Goal: Transaction & Acquisition: Purchase product/service

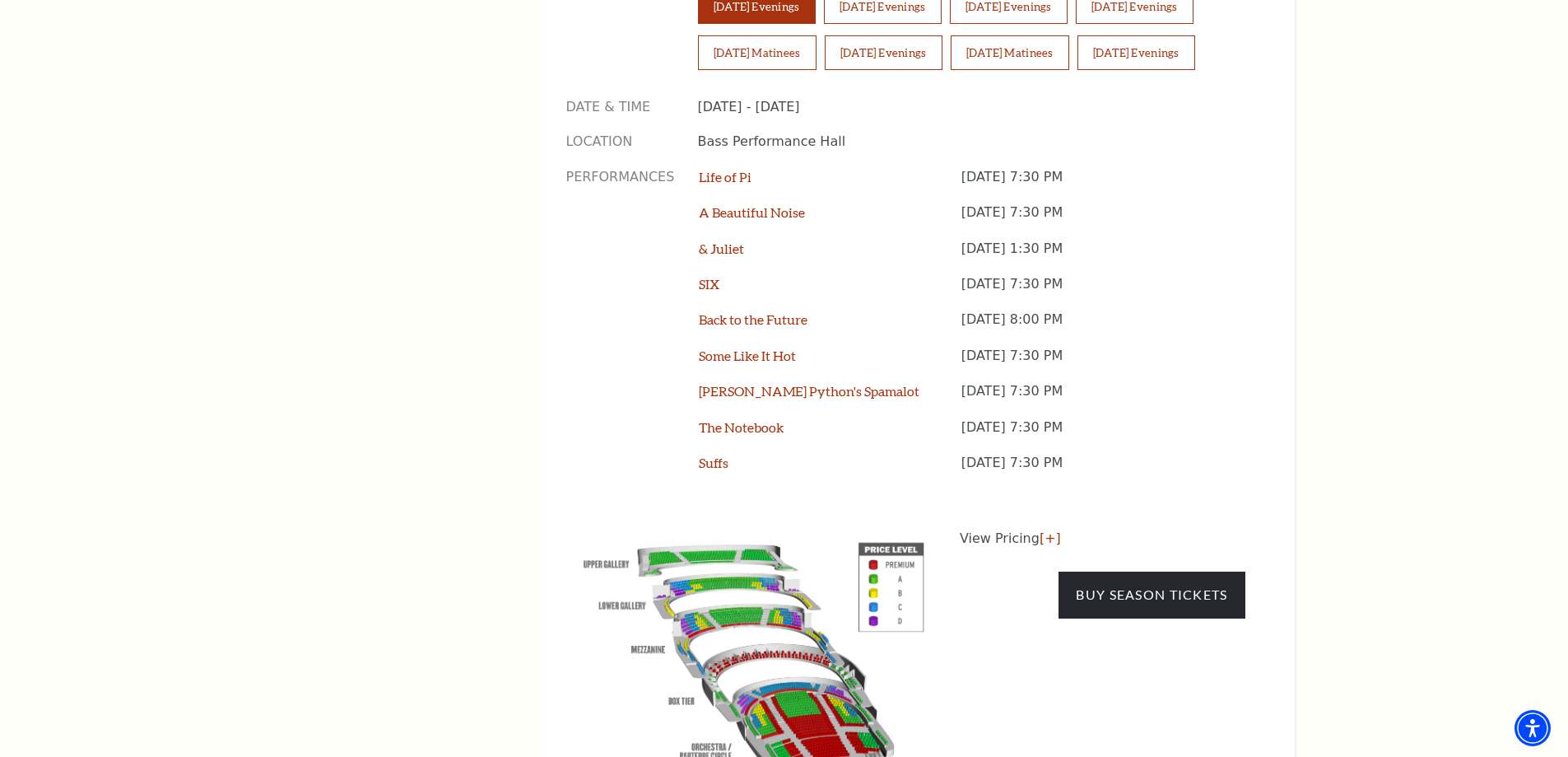
scroll to position [1401, 0]
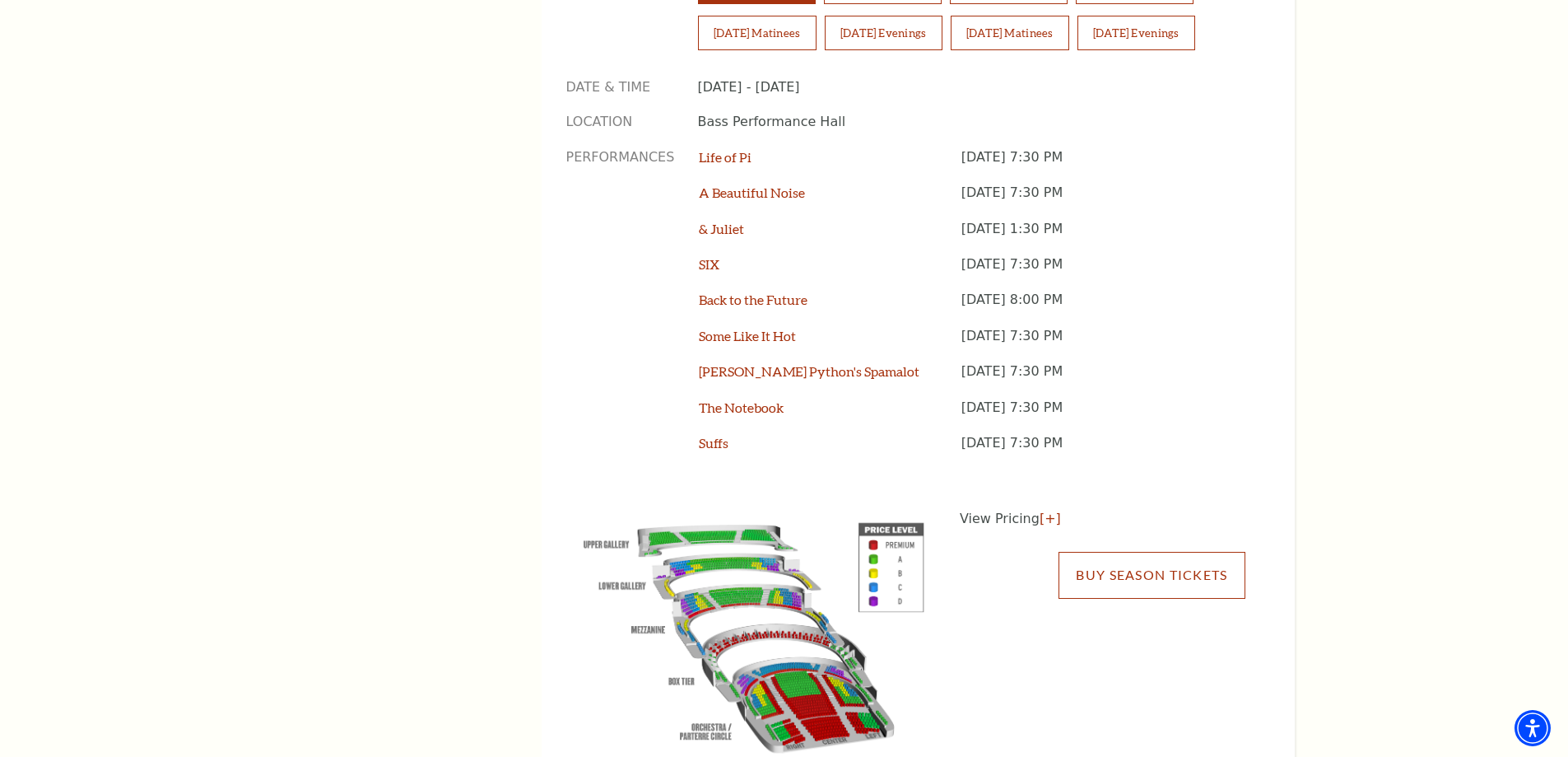
click at [1191, 552] on link "Buy Season Tickets" at bounding box center [1151, 575] width 186 height 46
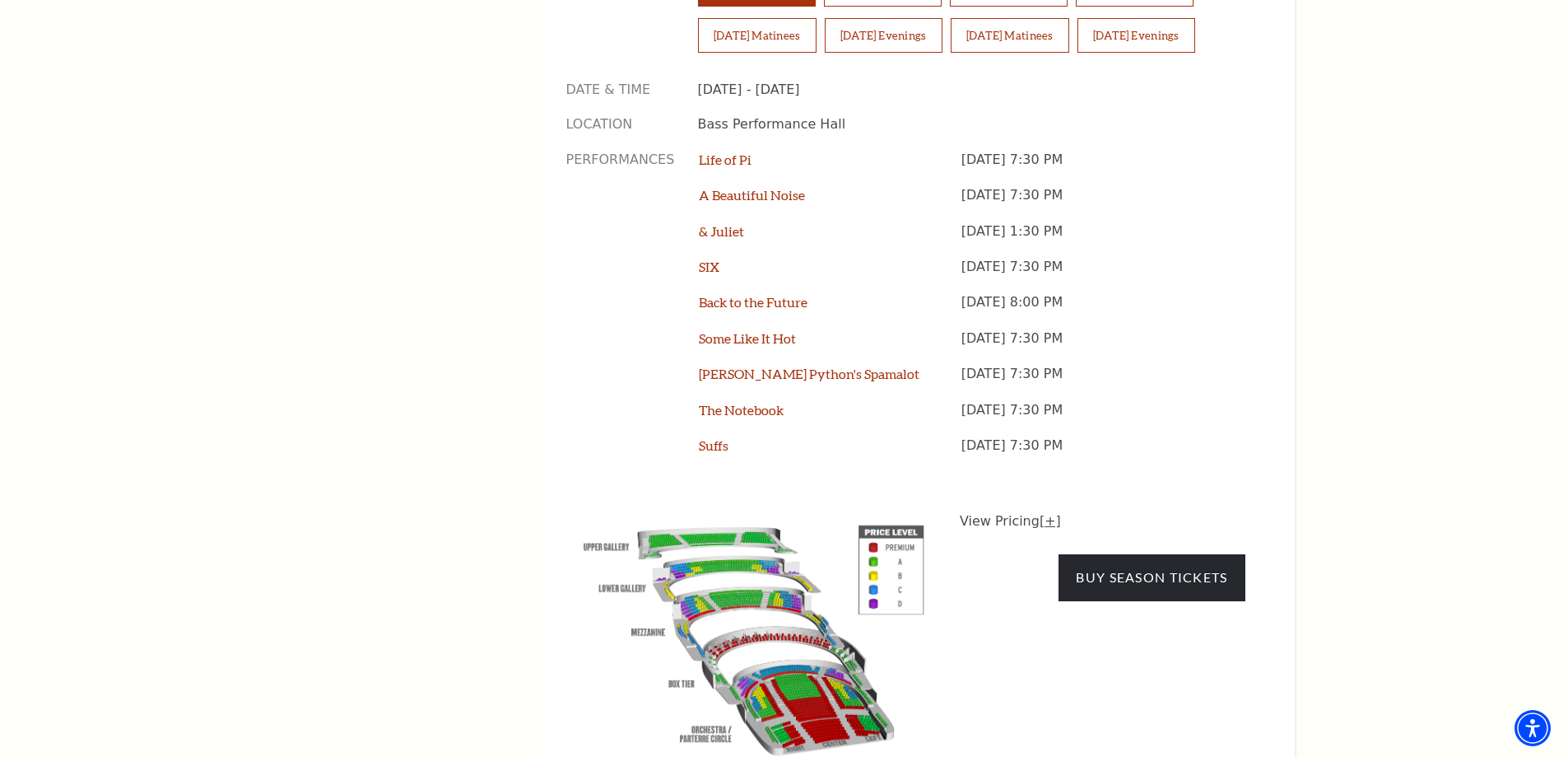
click at [1041, 513] on link "[+]" at bounding box center [1050, 521] width 22 height 16
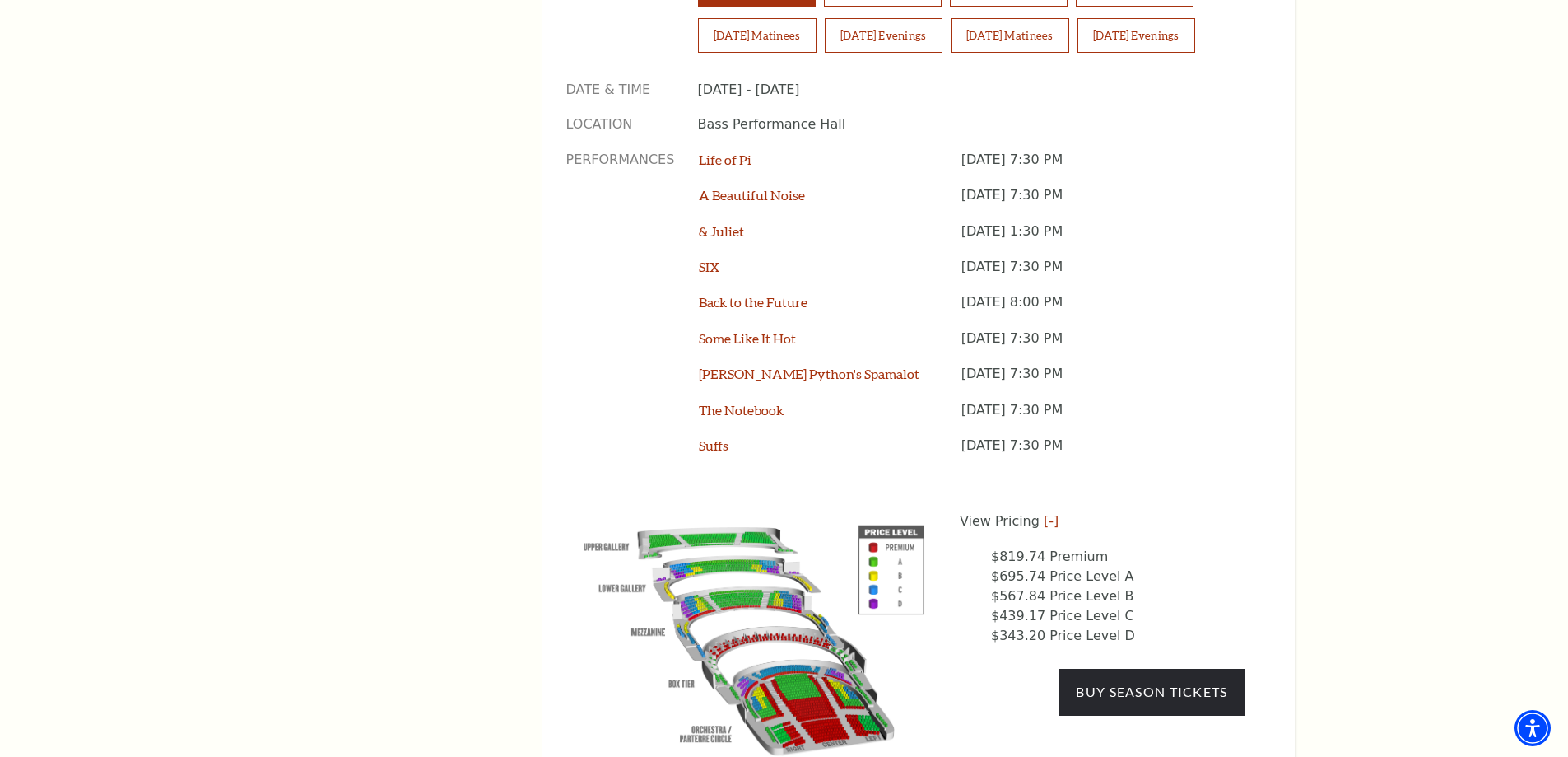
drag, startPoint x: 1251, startPoint y: 515, endPoint x: 1372, endPoint y: 597, distance: 146.2
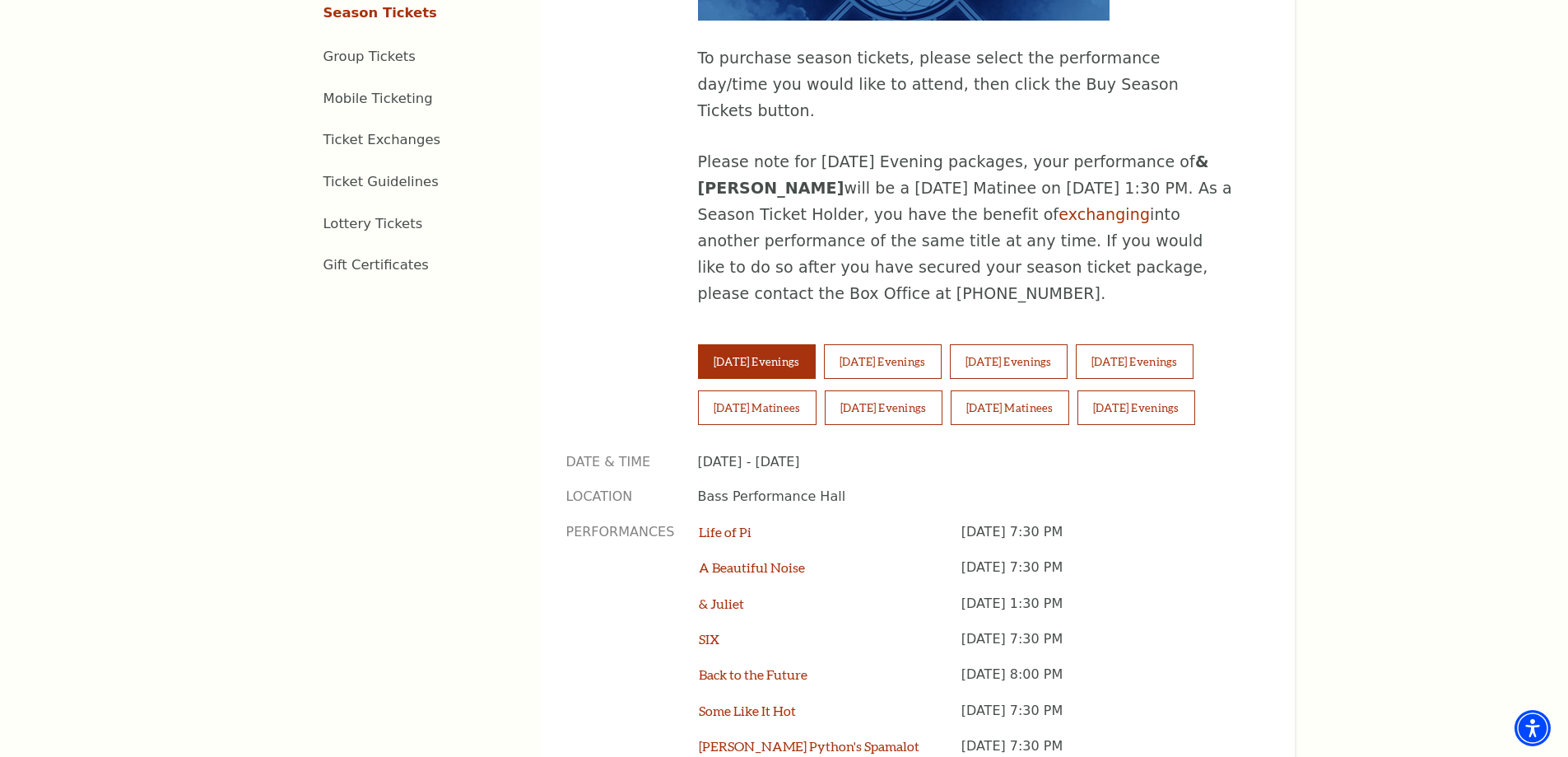
scroll to position [986, 0]
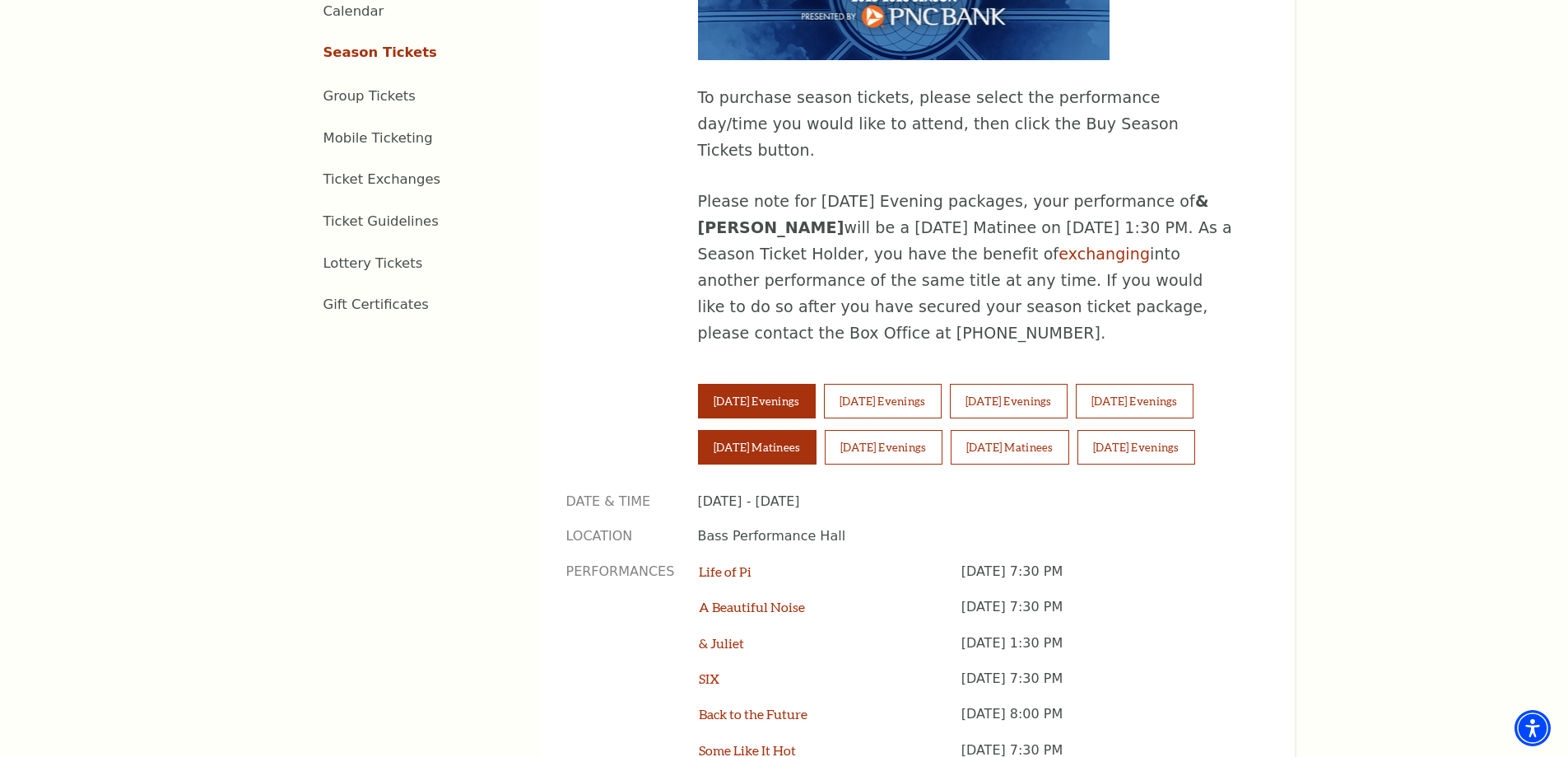
click at [743, 430] on button "Saturday Matinees" at bounding box center [757, 447] width 119 height 35
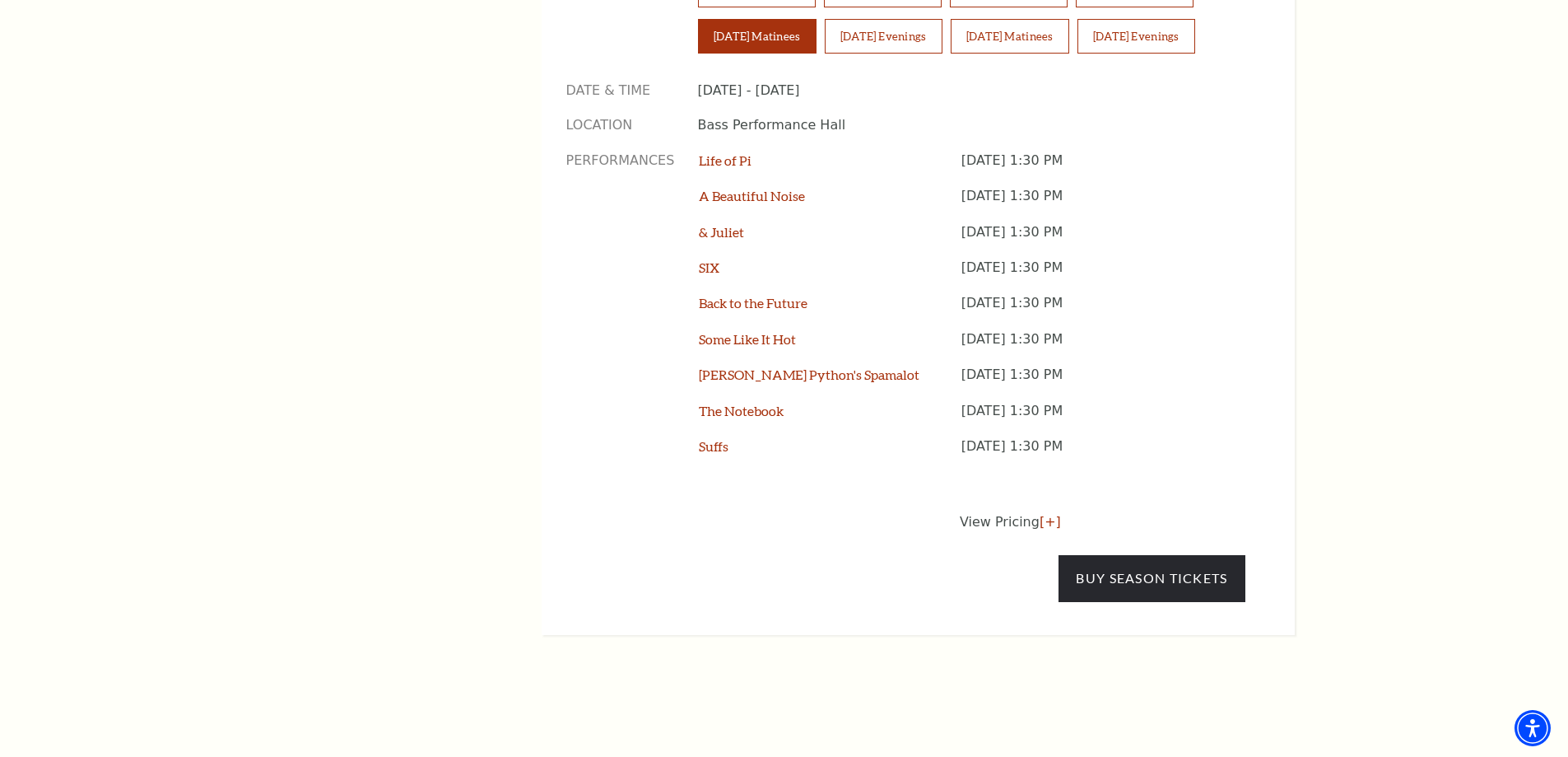
scroll to position [1398, 0]
click at [1041, 513] on link "[+]" at bounding box center [1050, 521] width 22 height 16
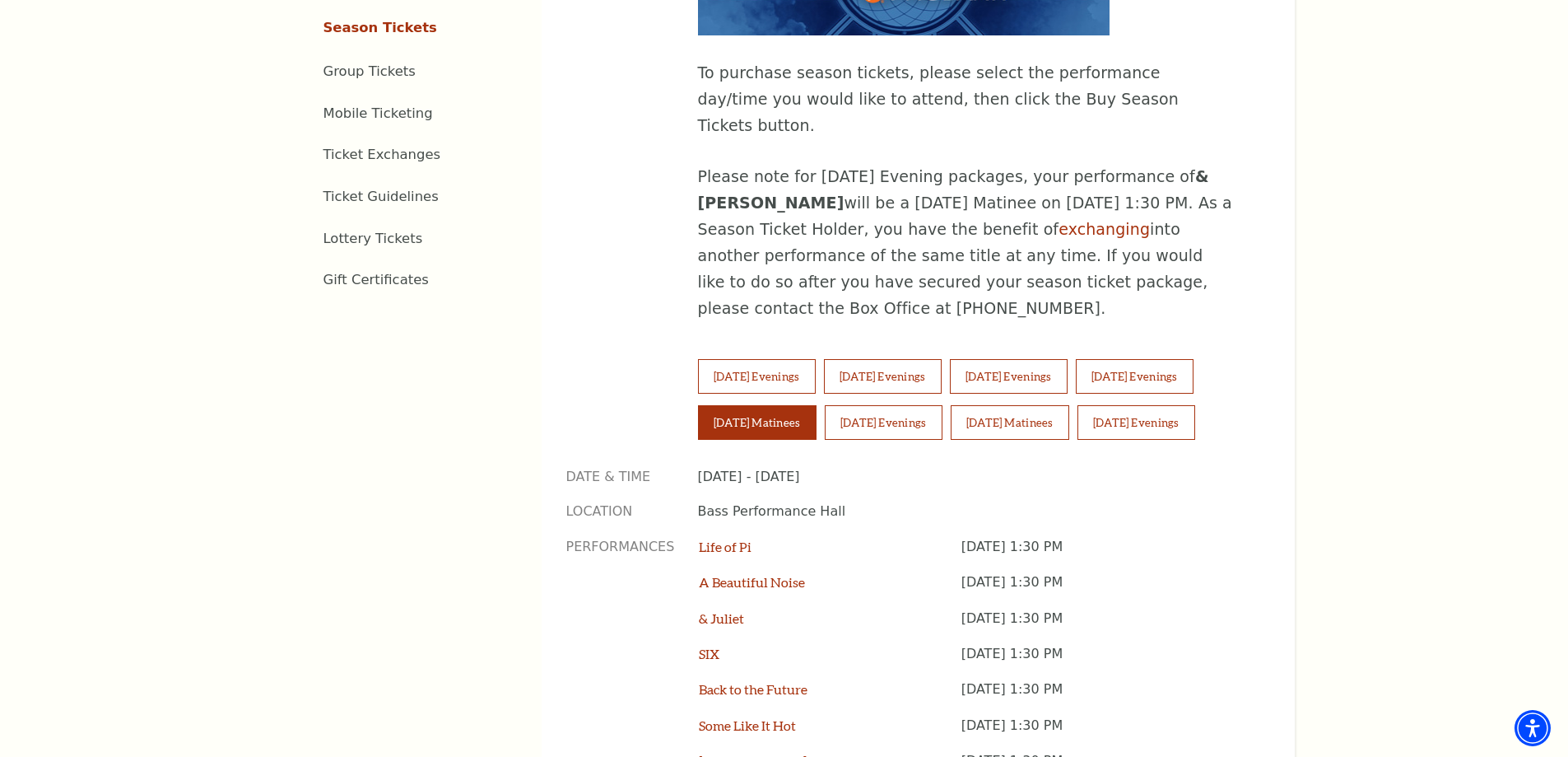
scroll to position [986, 0]
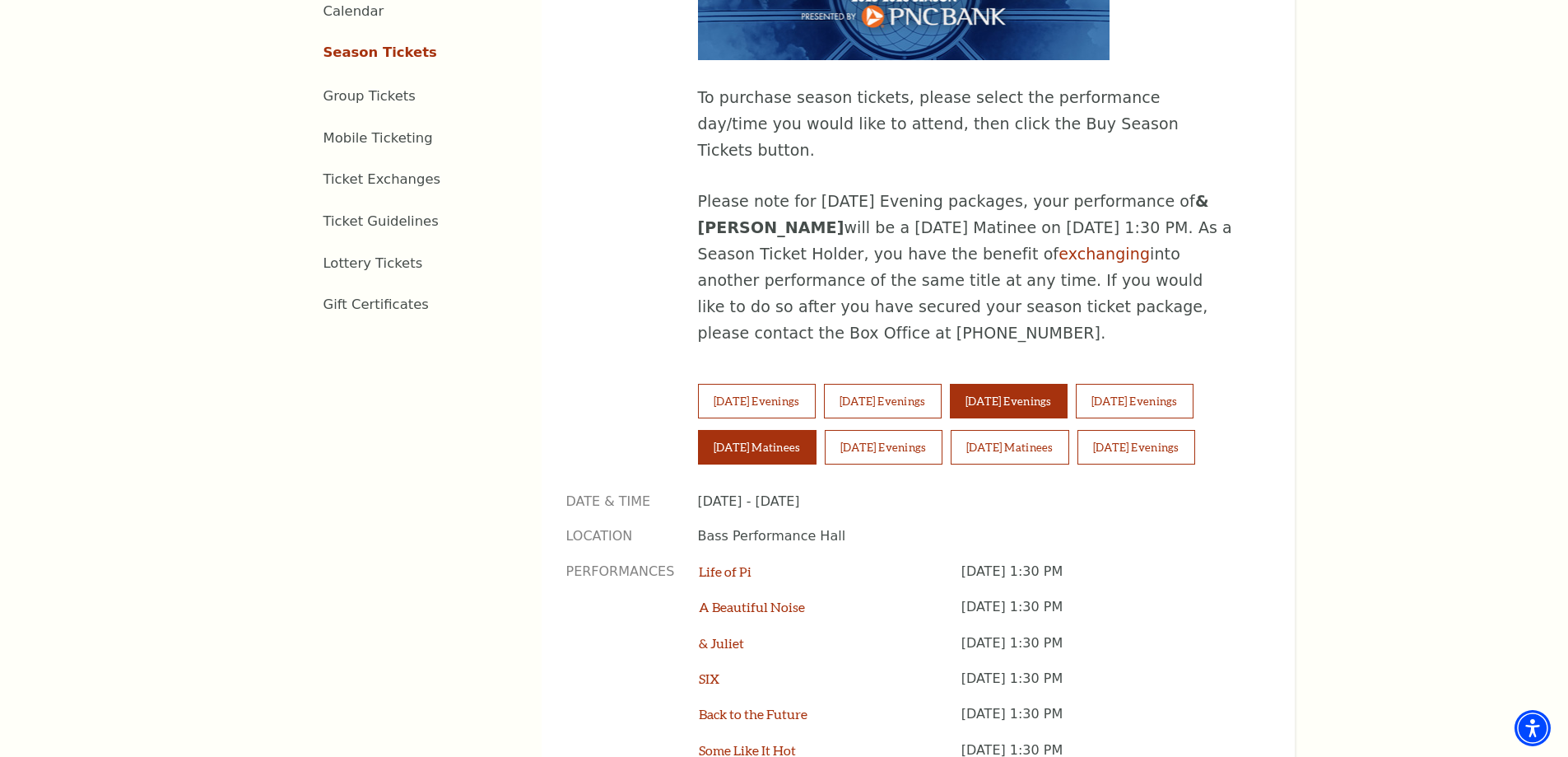
click at [1013, 384] on button "Thursday Evenings" at bounding box center [1008, 401] width 118 height 35
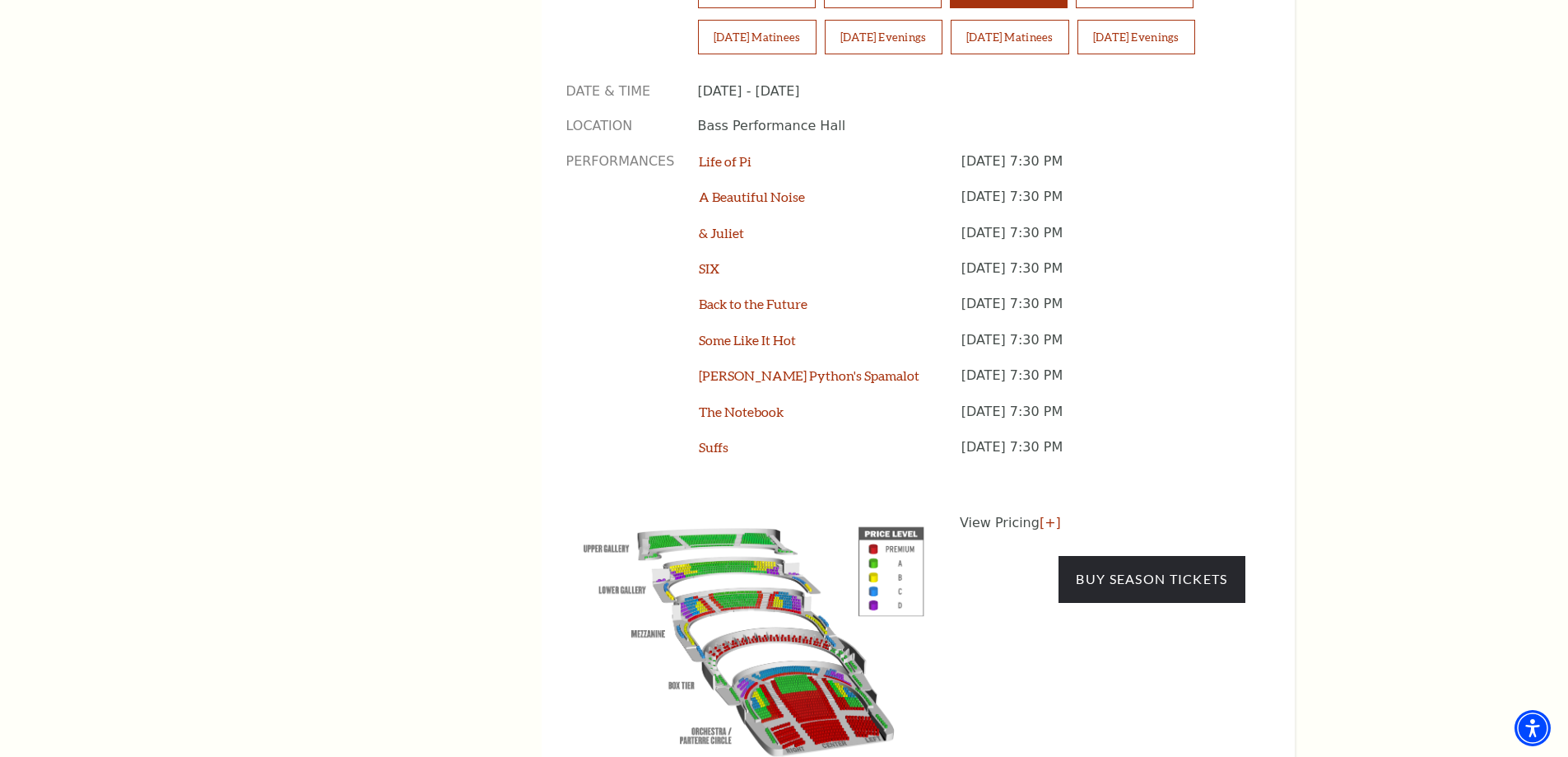
scroll to position [1398, 0]
click at [1045, 513] on link "[+]" at bounding box center [1050, 521] width 22 height 16
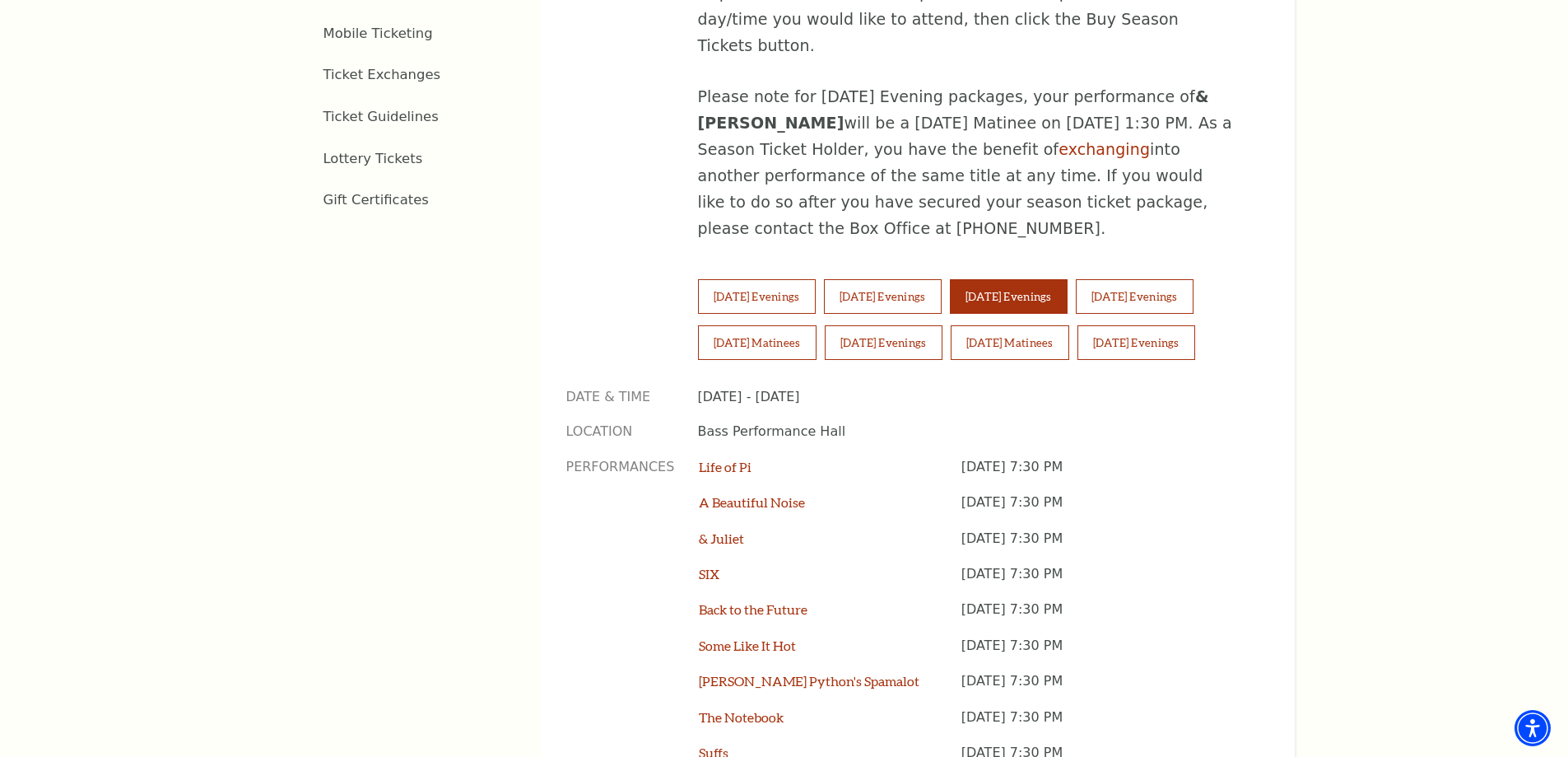
scroll to position [1068, 0]
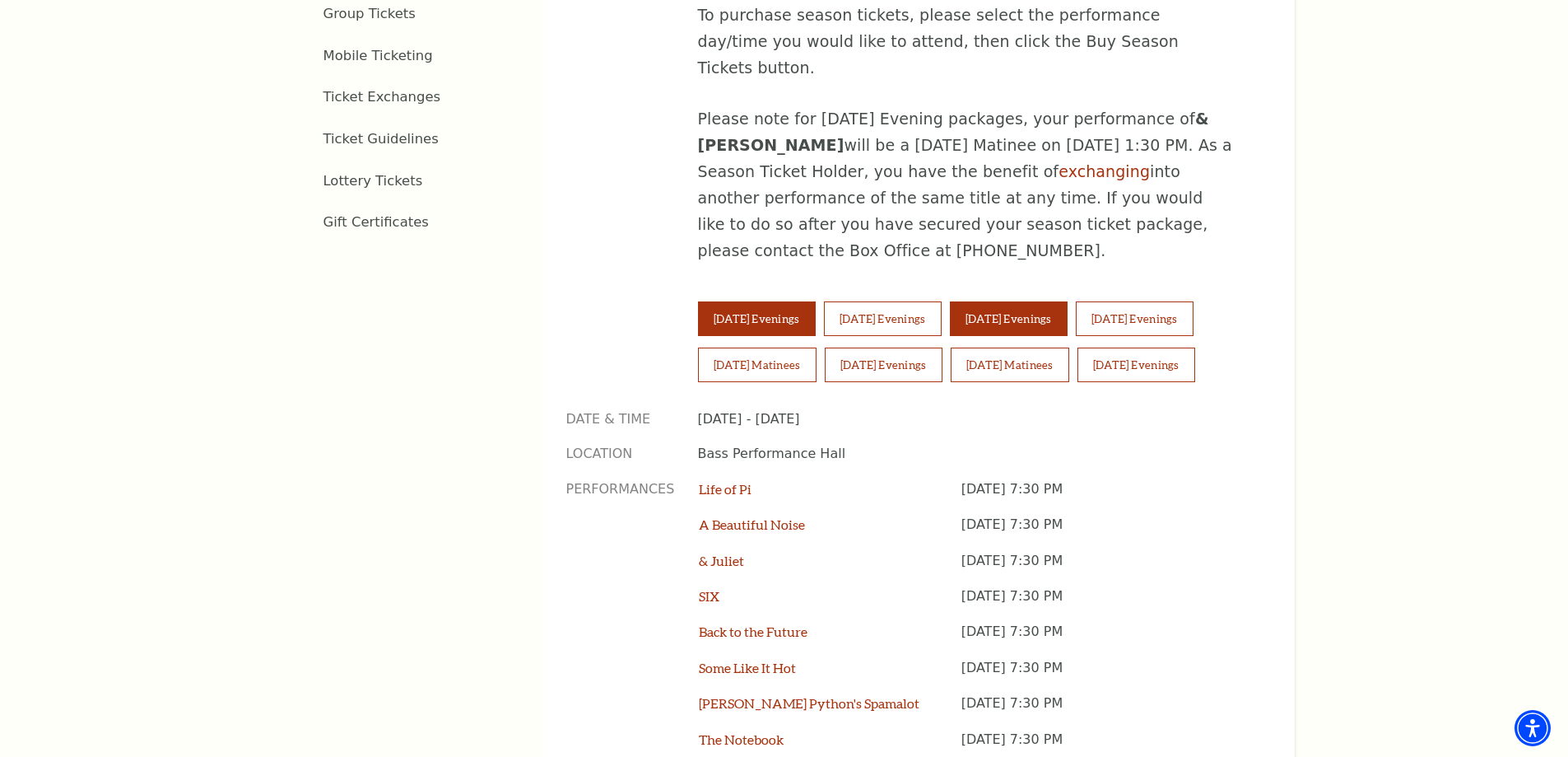
click at [791, 302] on button "Tuesday Evenings" at bounding box center [757, 319] width 118 height 35
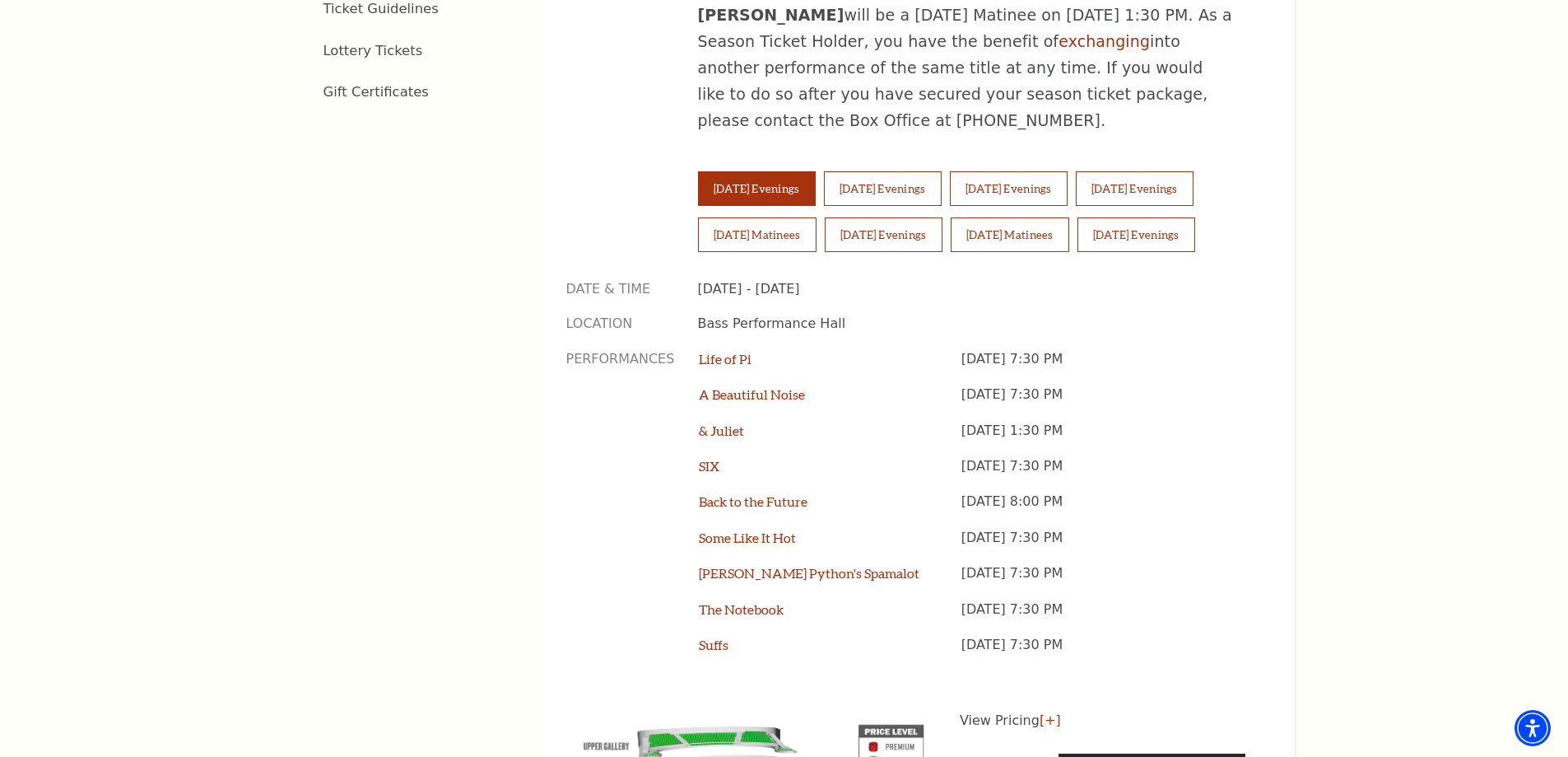
scroll to position [1315, 0]
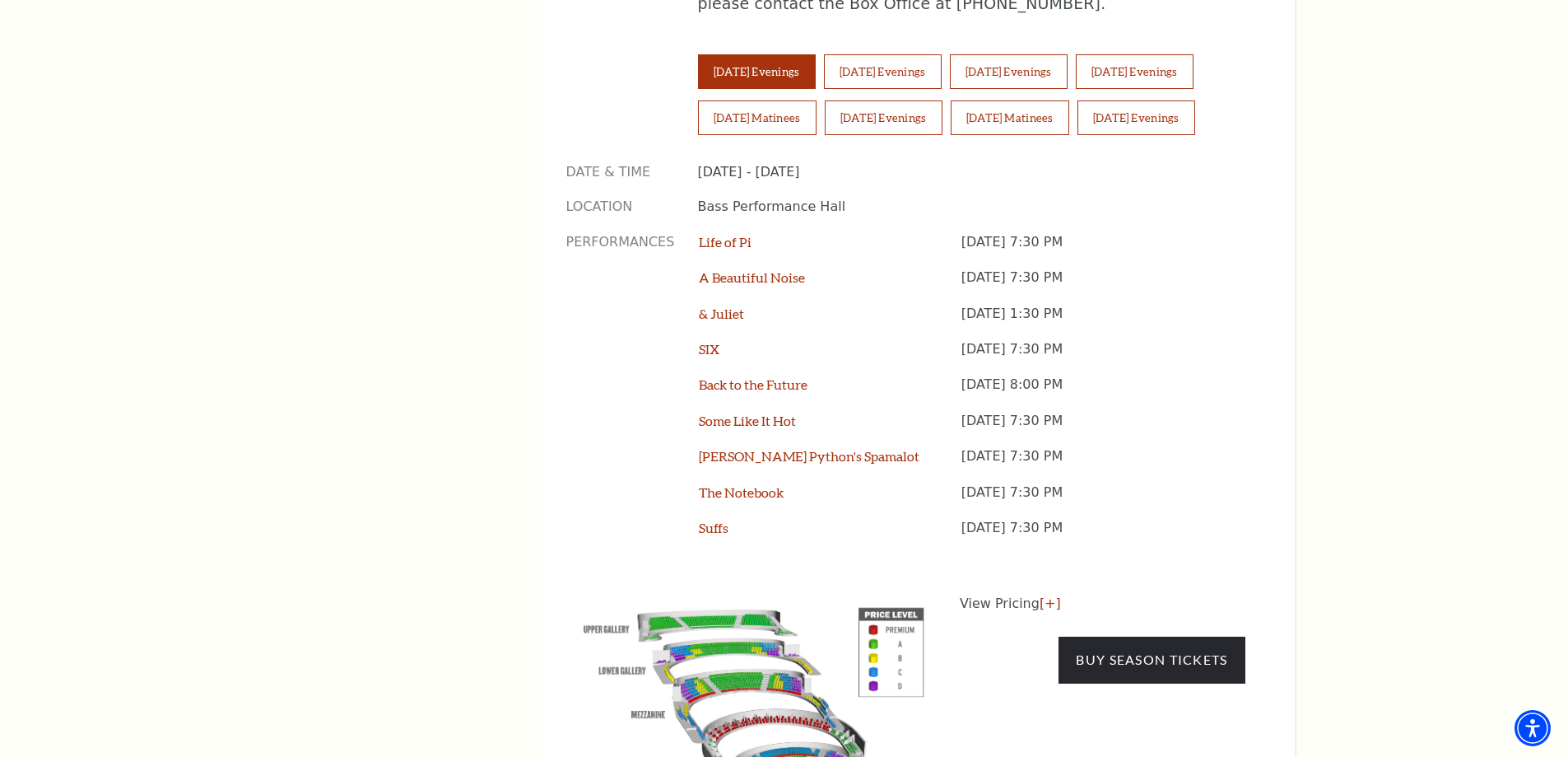
click at [1031, 594] on p "View Pricing [+]" at bounding box center [1103, 604] width 286 height 20
click at [1040, 596] on link "[+]" at bounding box center [1050, 604] width 22 height 16
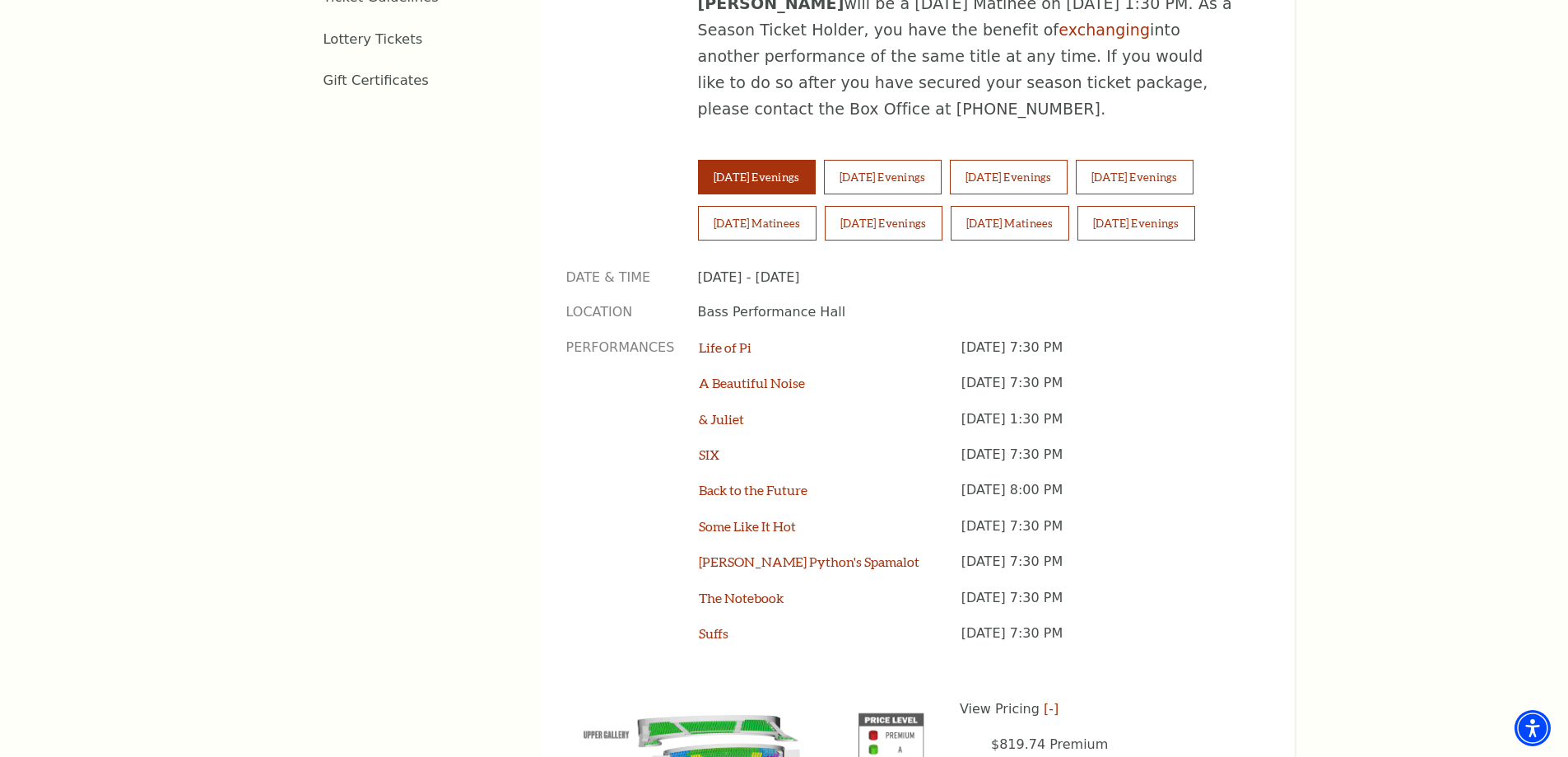
scroll to position [1150, 0]
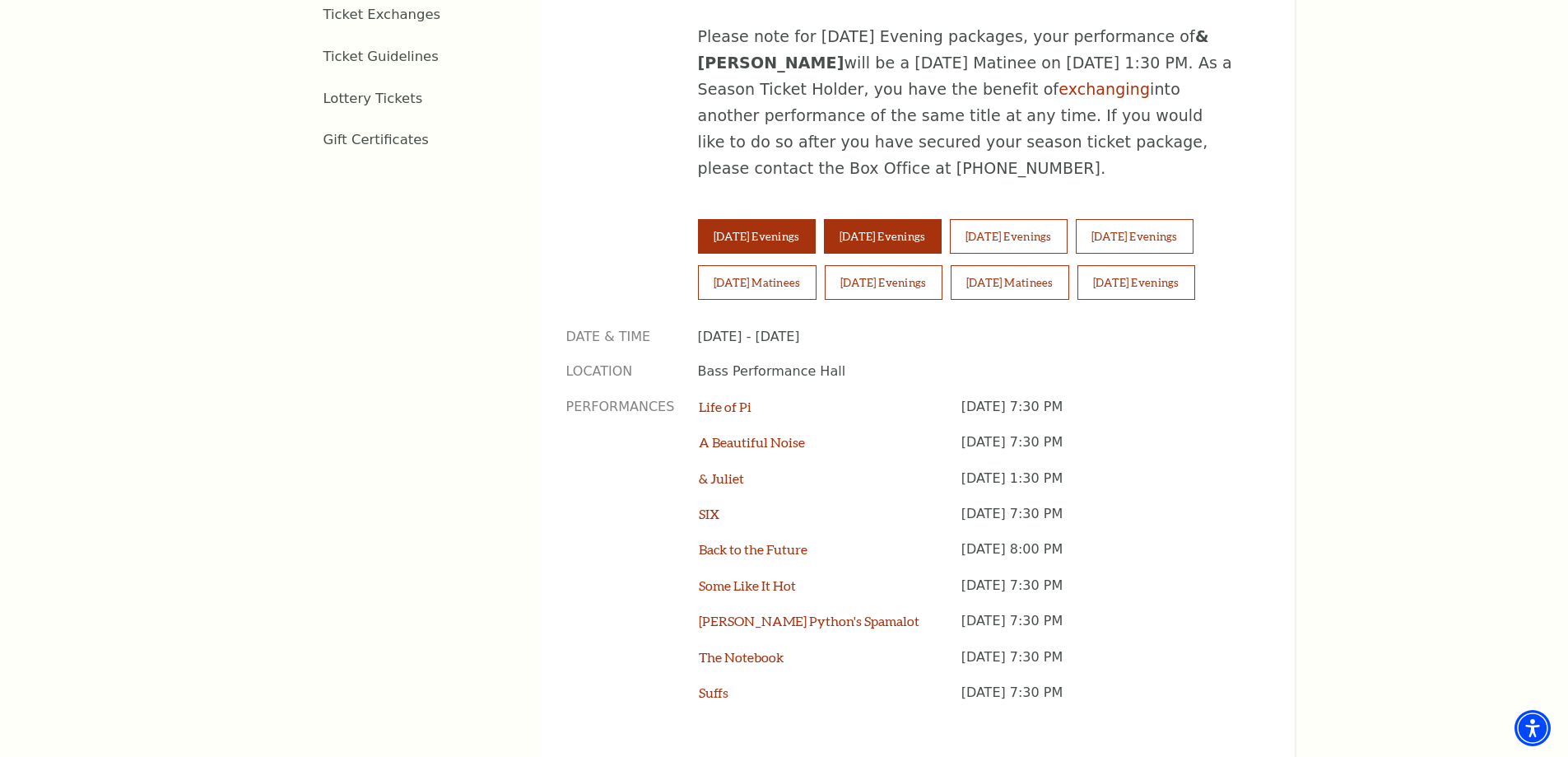
click at [914, 219] on button "Wednesday Evenings" at bounding box center [882, 236] width 118 height 35
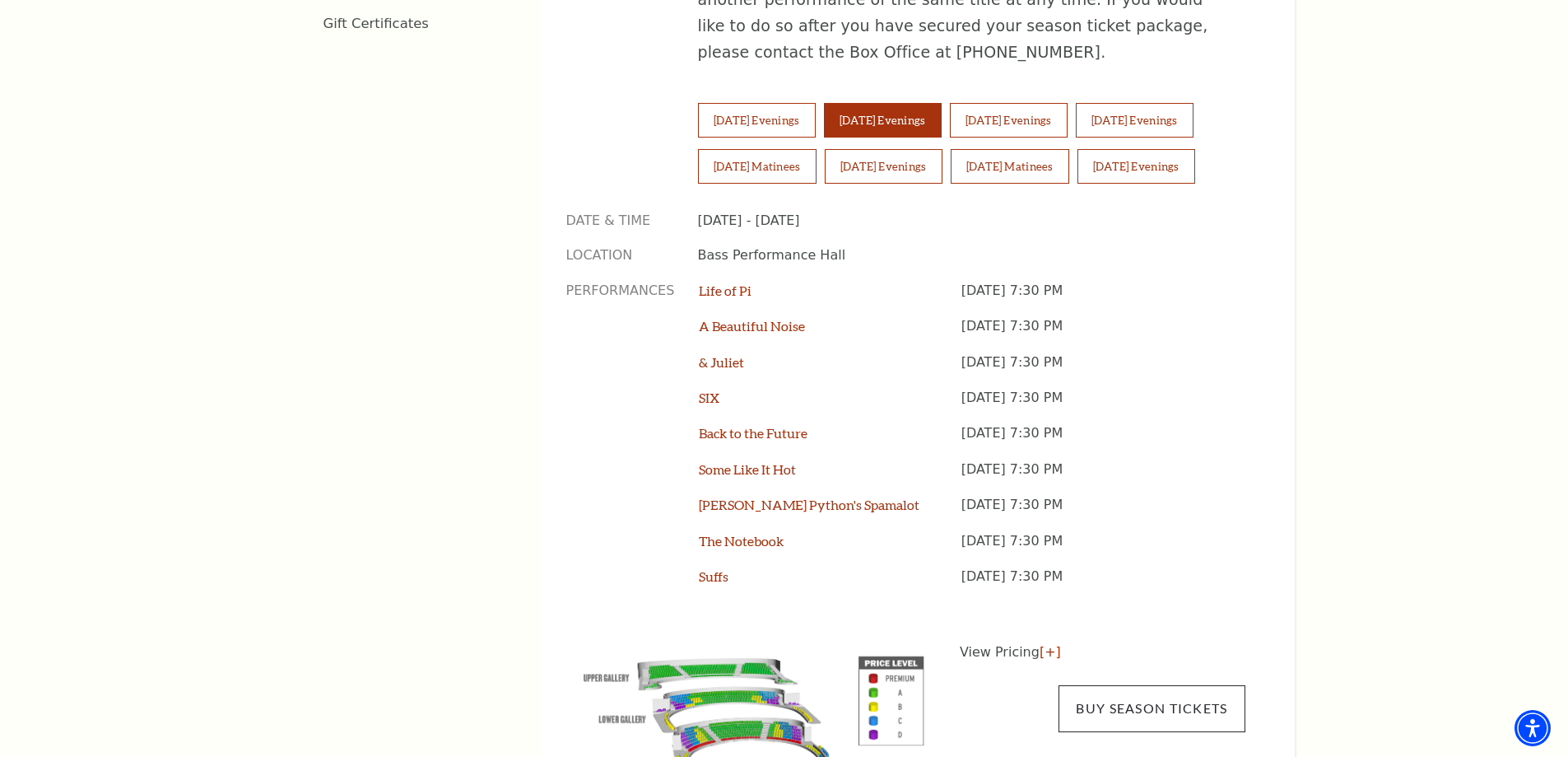
scroll to position [1315, 0]
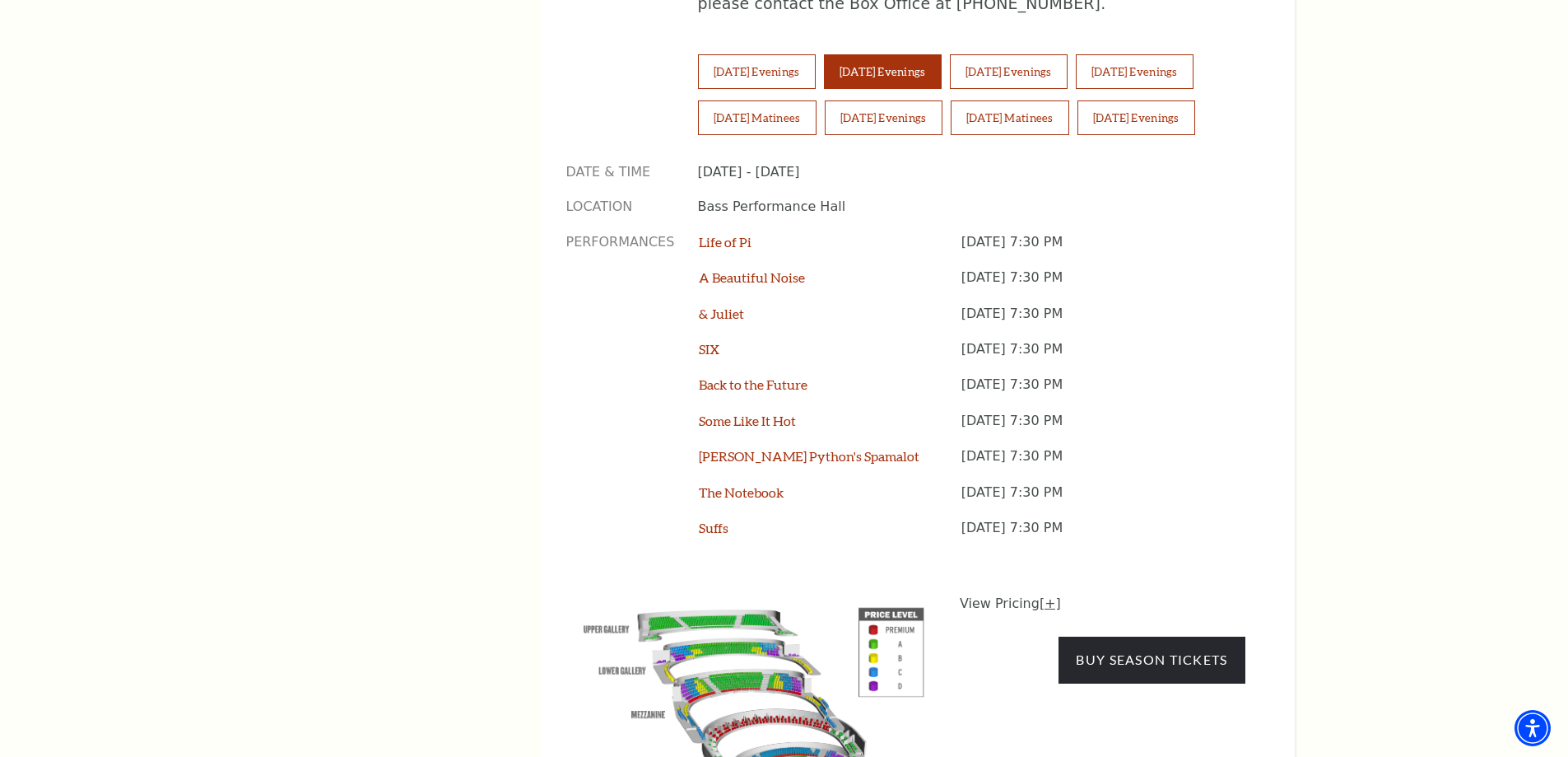
click at [1046, 596] on link "[+]" at bounding box center [1050, 604] width 22 height 16
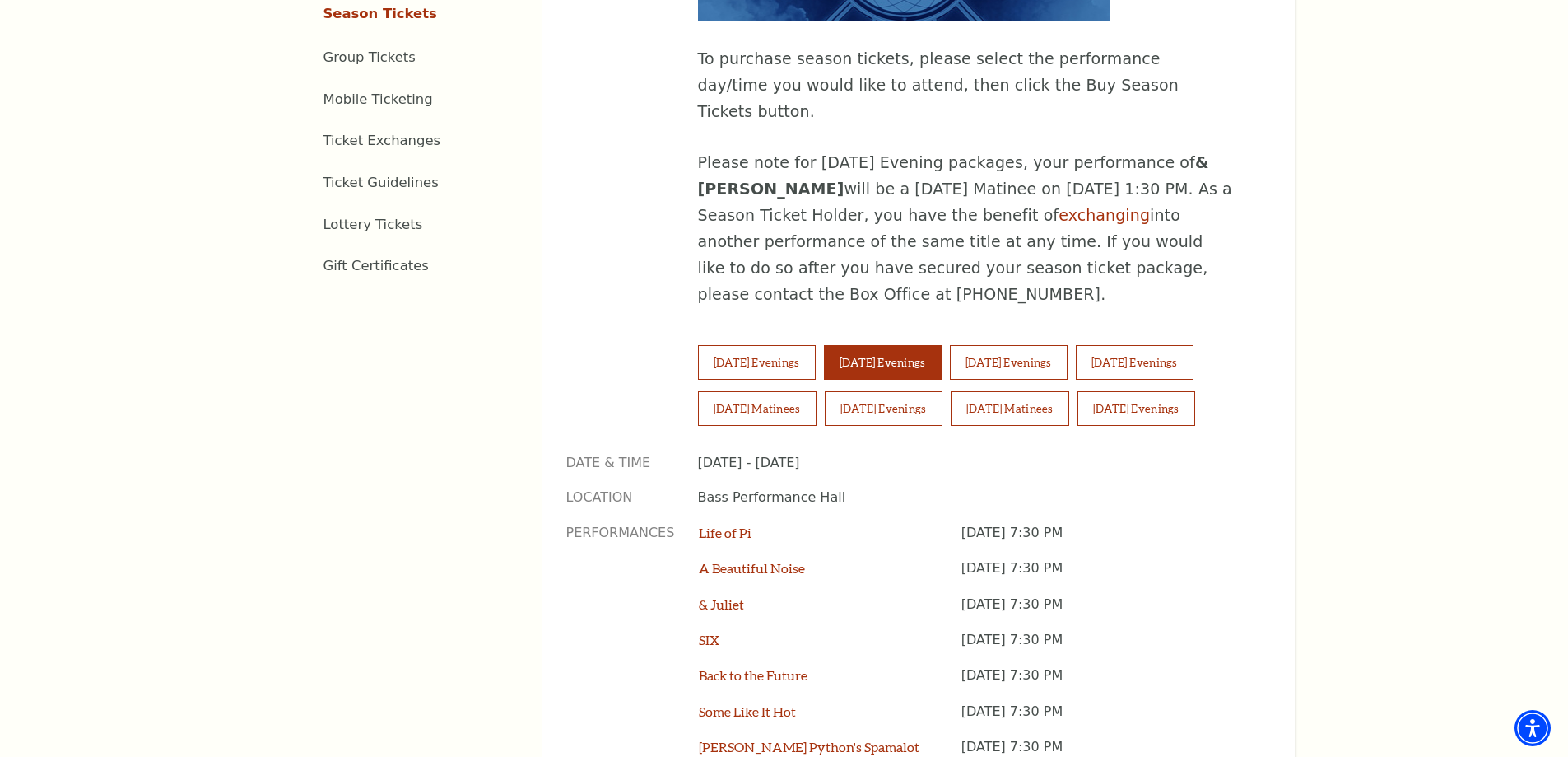
scroll to position [986, 0]
